Goal: Browse casually: Explore the website without a specific task or goal

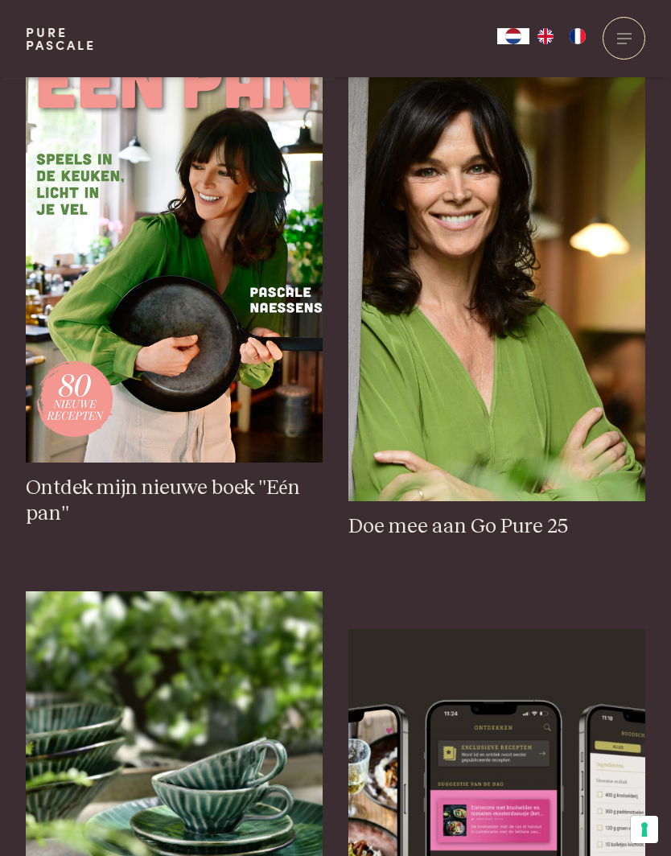
scroll to position [924, 0]
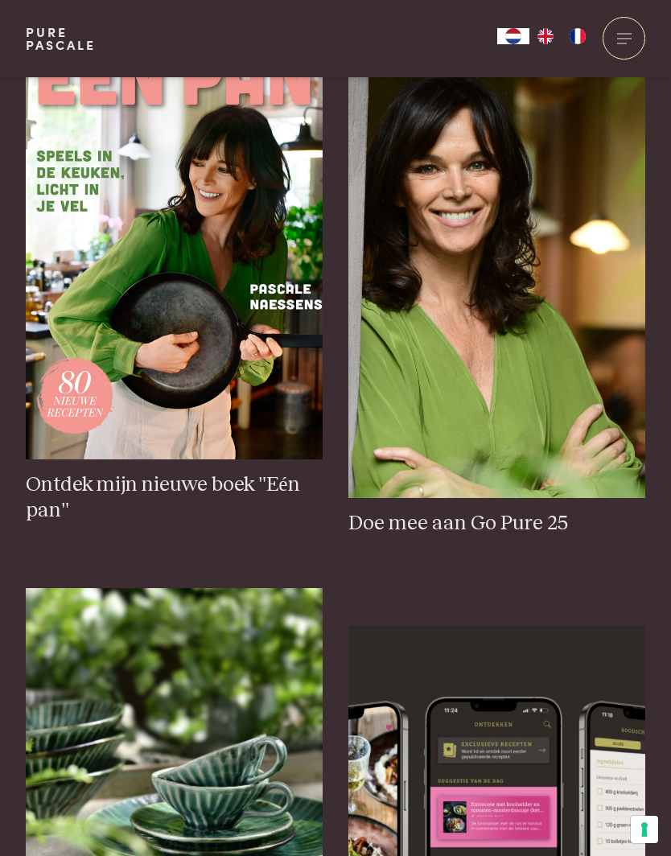
click at [213, 304] on img at bounding box center [174, 237] width 297 height 446
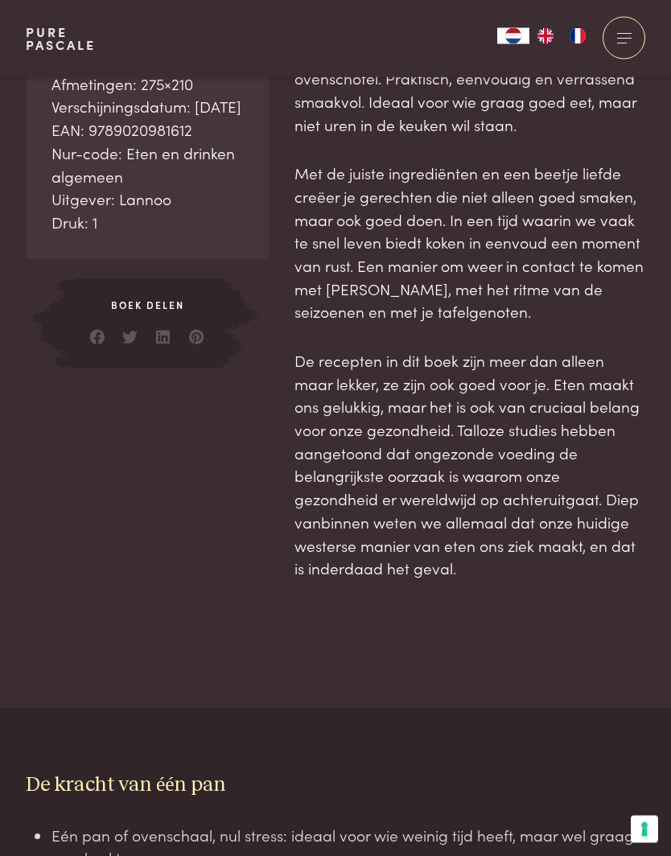
scroll to position [567, 0]
click at [619, 405] on p "De recepten in dit boek zijn meer dan alleen maar lekker, ze zijn ook goed voor…" at bounding box center [469, 463] width 351 height 231
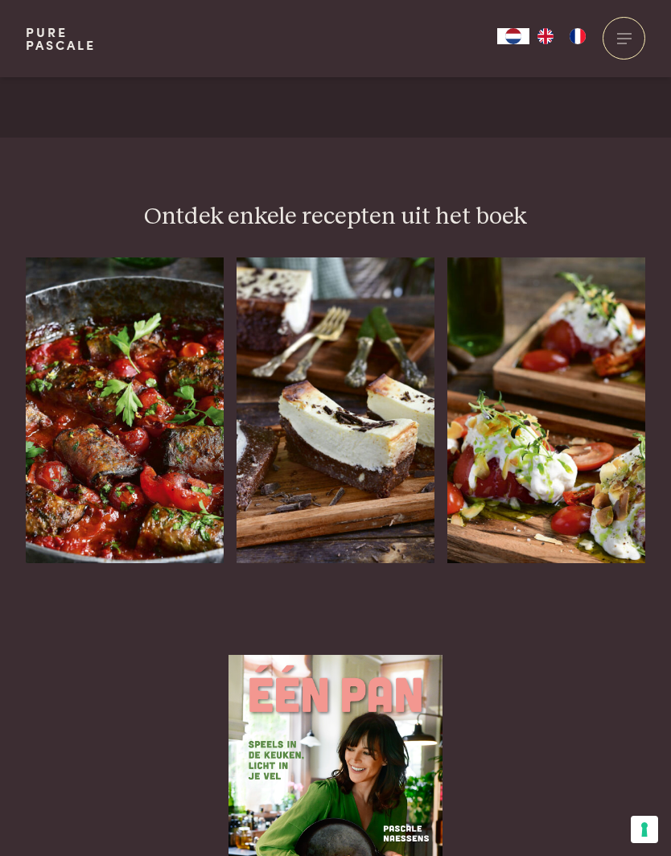
scroll to position [1927, 0]
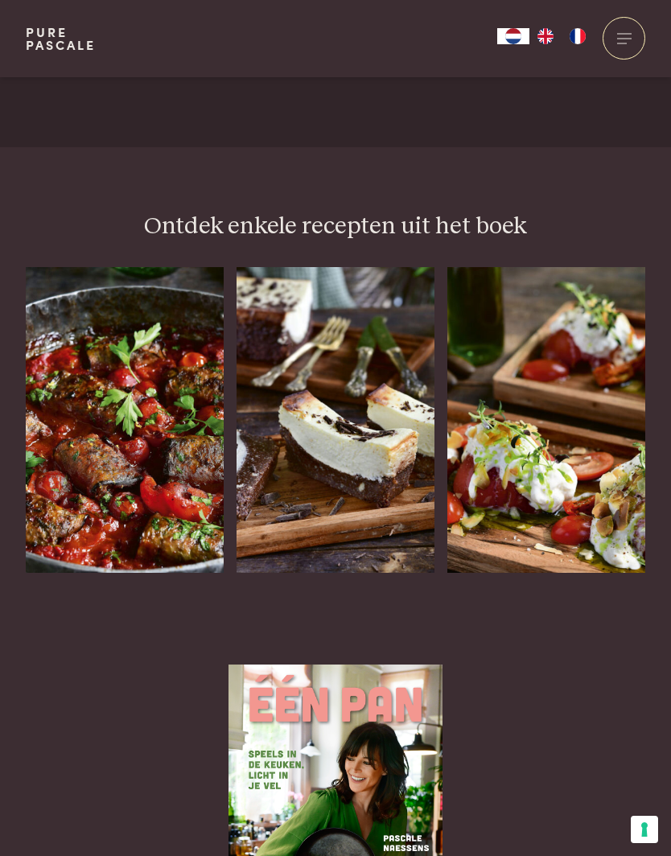
click at [140, 416] on img at bounding box center [125, 420] width 198 height 306
click at [354, 385] on img at bounding box center [336, 420] width 198 height 306
click at [556, 323] on img at bounding box center [546, 420] width 198 height 306
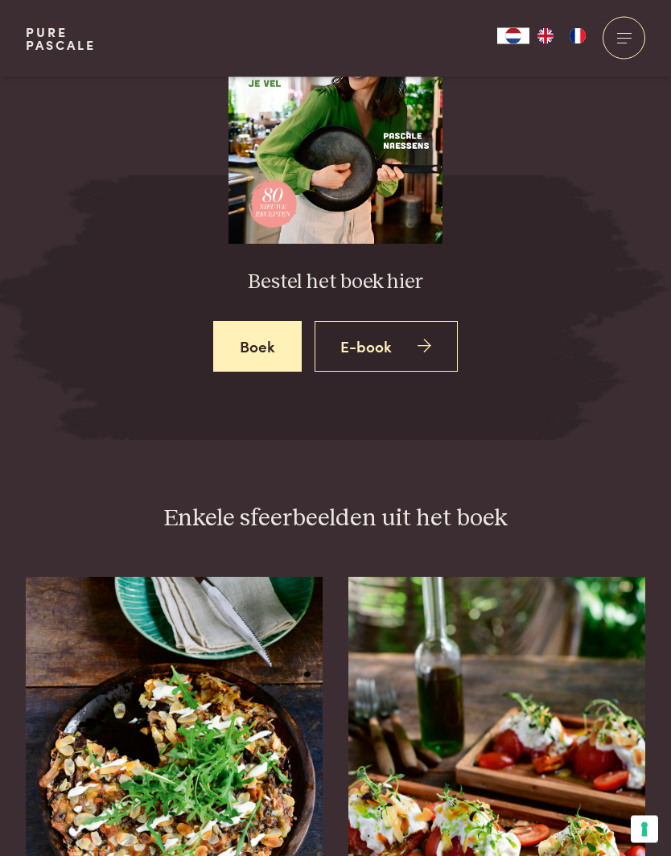
scroll to position [2629, 0]
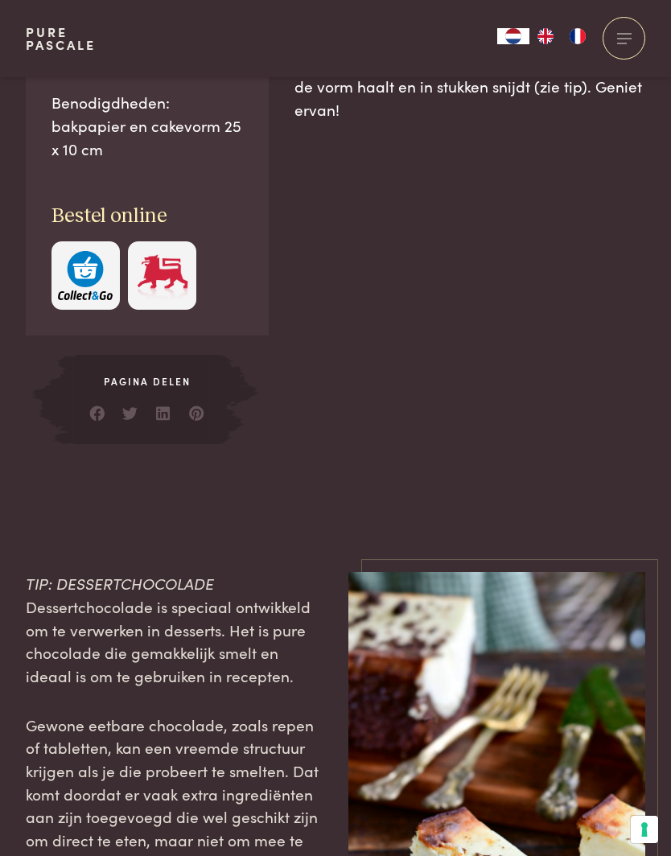
scroll to position [1409, 0]
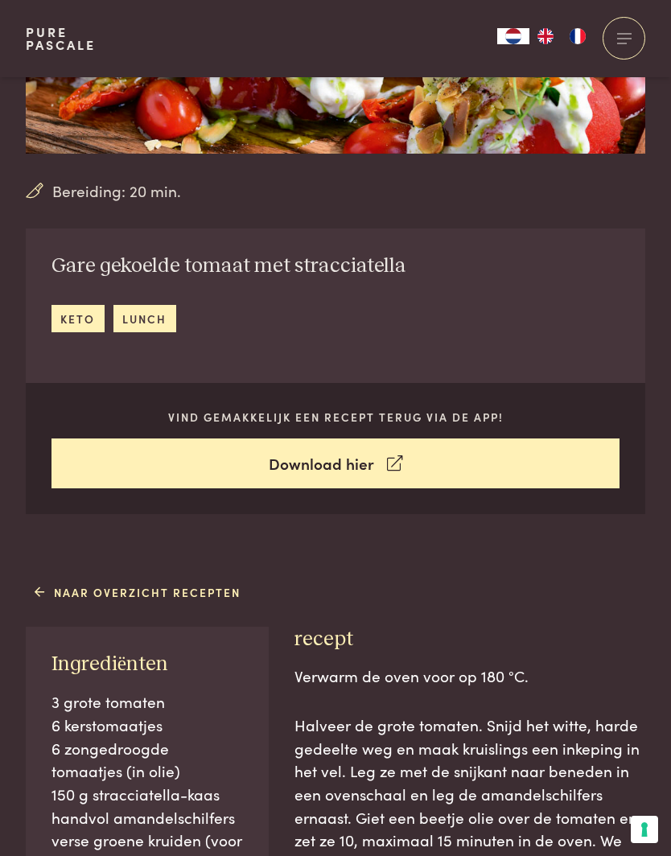
scroll to position [249, 0]
